Goal: Task Accomplishment & Management: Use online tool/utility

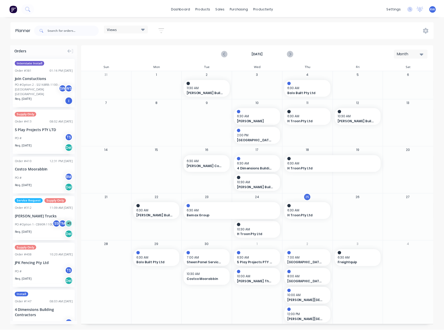
scroll to position [1, 0]
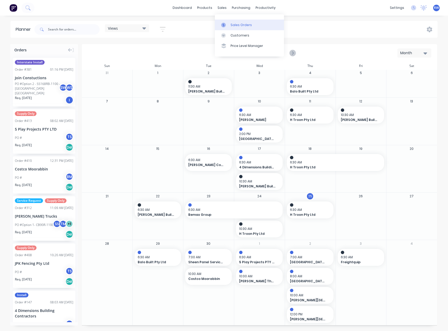
click at [234, 25] on div "Sales Orders" at bounding box center [241, 25] width 21 height 5
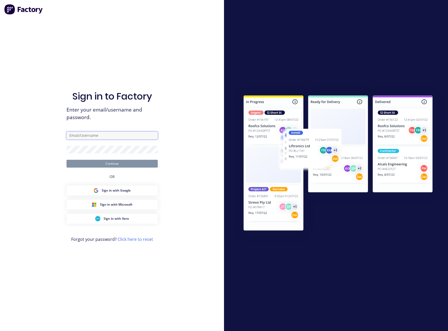
type input "[EMAIL_ADDRESS][DOMAIN_NAME]"
click at [116, 163] on button "Continue" at bounding box center [112, 164] width 91 height 8
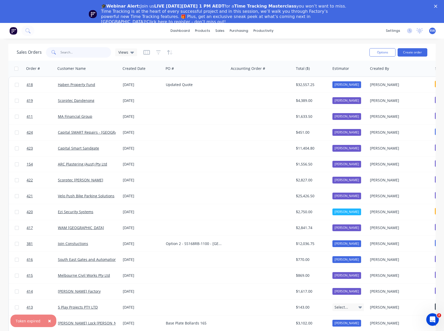
click at [78, 53] on input "text" at bounding box center [86, 52] width 51 height 10
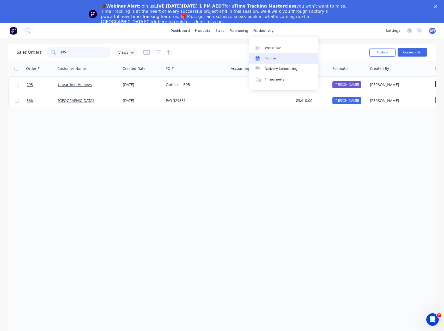
type input "295"
click at [273, 58] on div "Planner" at bounding box center [271, 58] width 12 height 5
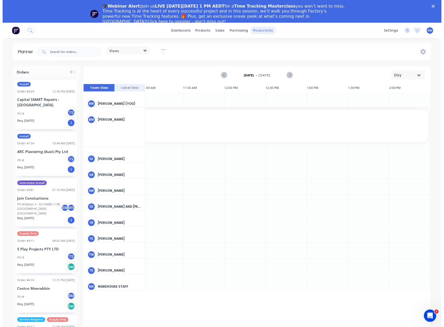
scroll to position [0, 379]
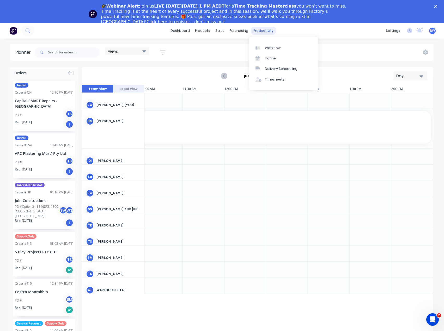
click at [263, 31] on div "productivity" at bounding box center [263, 31] width 25 height 8
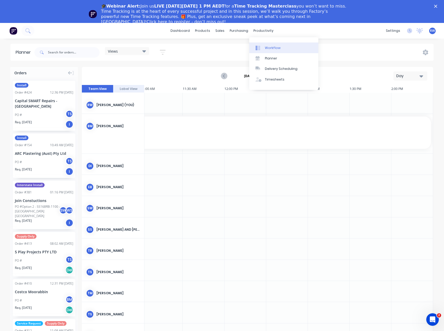
click at [270, 47] on div "Workflow" at bounding box center [273, 48] width 16 height 5
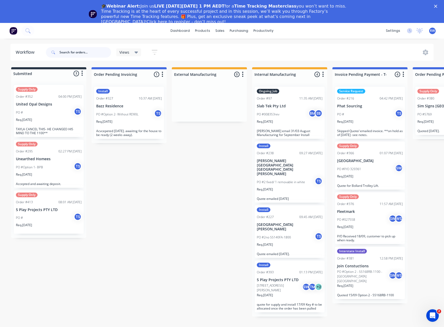
click at [79, 52] on input "text" at bounding box center [85, 52] width 52 height 10
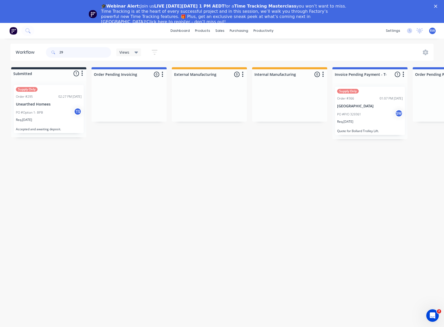
type input "2"
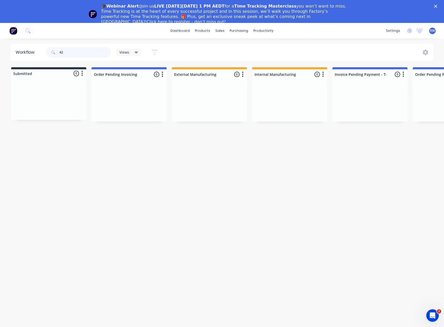
type input "4"
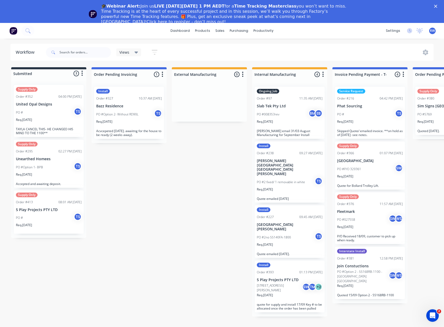
click at [84, 54] on input "text" at bounding box center [85, 52] width 52 height 10
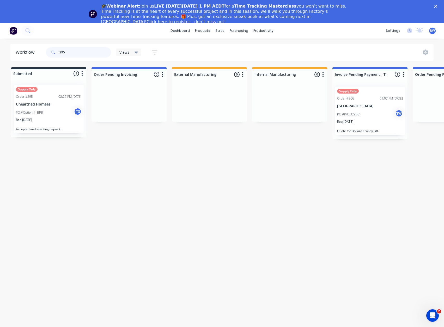
type input "295"
click at [50, 104] on p "Unearthed Homees" at bounding box center [49, 104] width 66 height 4
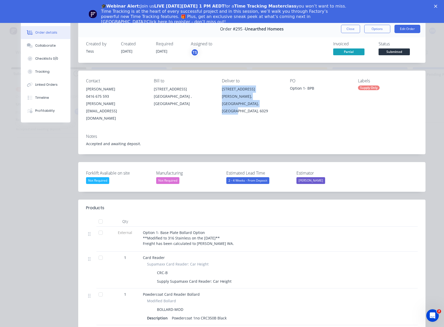
drag, startPoint x: 237, startPoint y: 105, endPoint x: 219, endPoint y: 90, distance: 23.4
click at [219, 90] on div "Contact [PERSON_NAME] [PHONE_NUMBER] [PERSON_NAME][EMAIL_ADDRESS][DOMAIN_NAME] …" at bounding box center [252, 100] width 348 height 59
copy div "[STREET_ADDRESS][PERSON_NAME]"
drag, startPoint x: 320, startPoint y: 126, endPoint x: 358, endPoint y: 112, distance: 40.4
click at [320, 130] on div "Notes Accepted and awaiting deposit." at bounding box center [252, 142] width 348 height 25
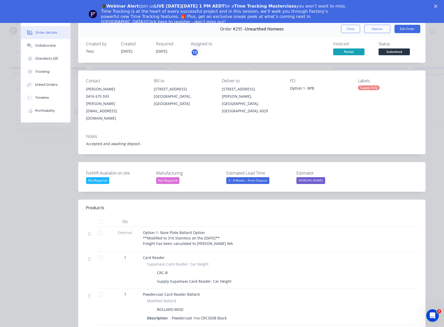
click at [220, 107] on div "Contact [PERSON_NAME] [PHONE_NUMBER] [PERSON_NAME][EMAIL_ADDRESS][DOMAIN_NAME] …" at bounding box center [252, 100] width 348 height 59
click at [233, 103] on div "[PERSON_NAME], [GEOGRAPHIC_DATA], [GEOGRAPHIC_DATA], 6029" at bounding box center [252, 104] width 60 height 22
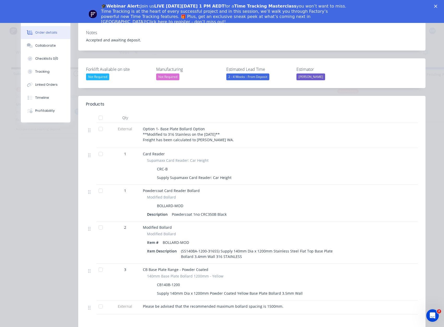
scroll to position [104, 0]
